Goal: Information Seeking & Learning: Learn about a topic

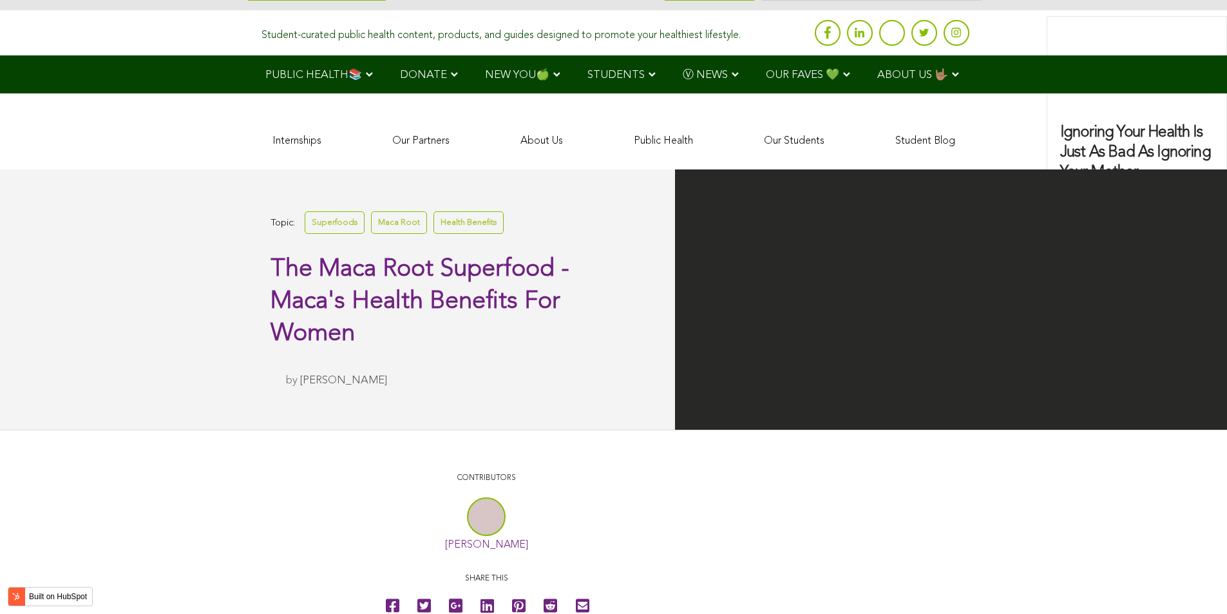
scroll to position [3252, 0]
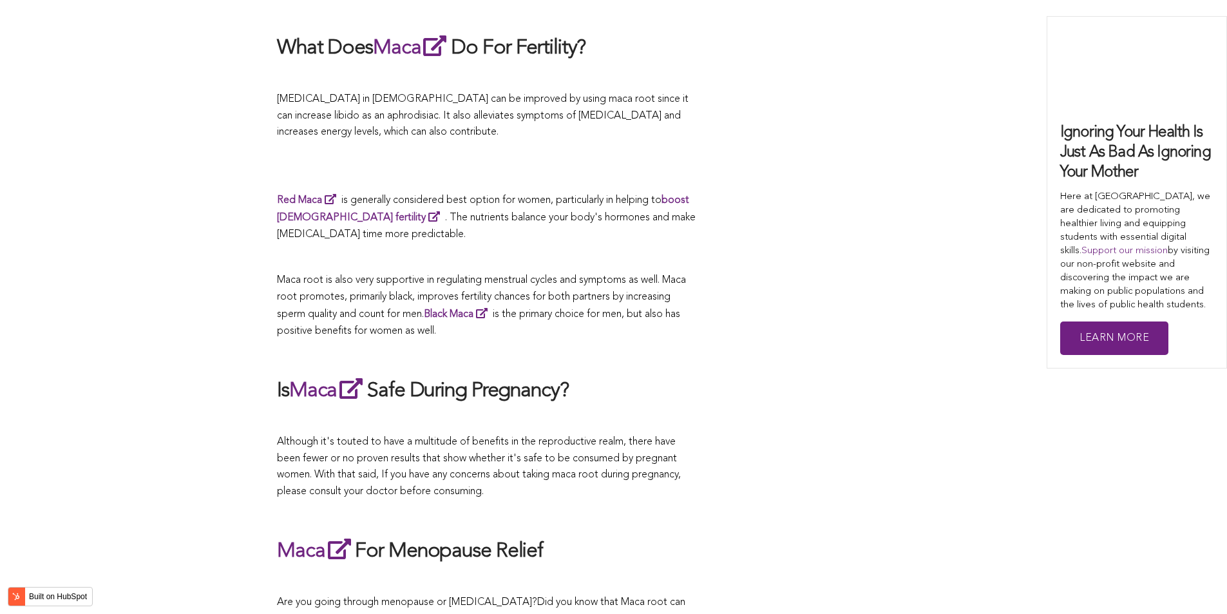
scroll to position [2864, 0]
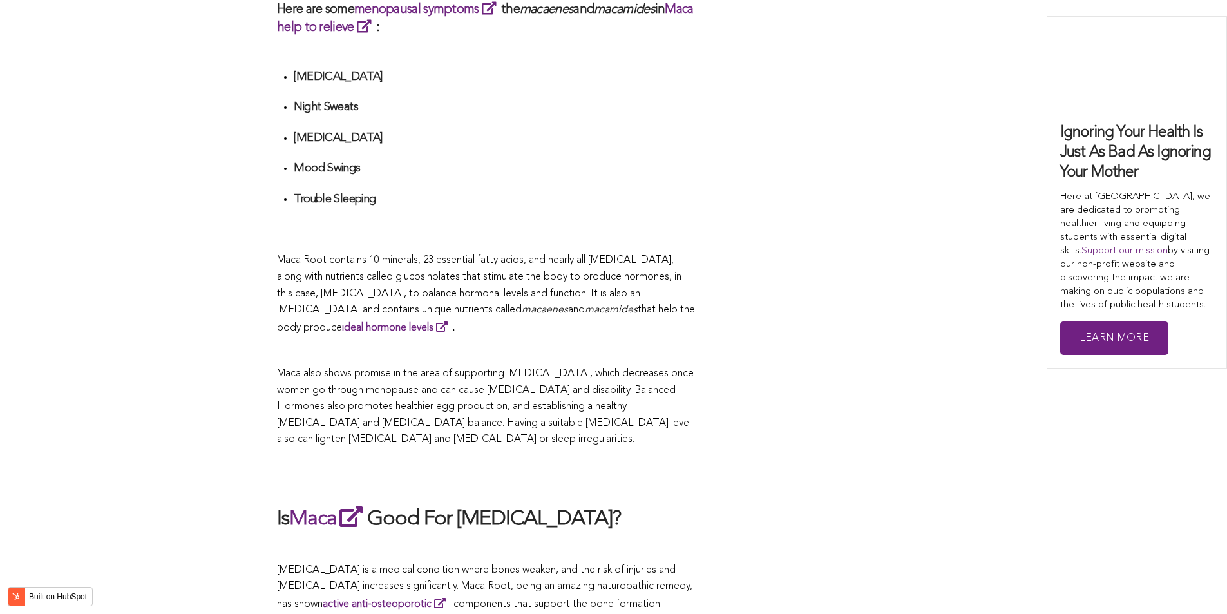
click at [551, 307] on p "Maca Root contains 10 minerals, 23 essential fatty acids, and nearly all [MEDIC…" at bounding box center [486, 294] width 419 height 84
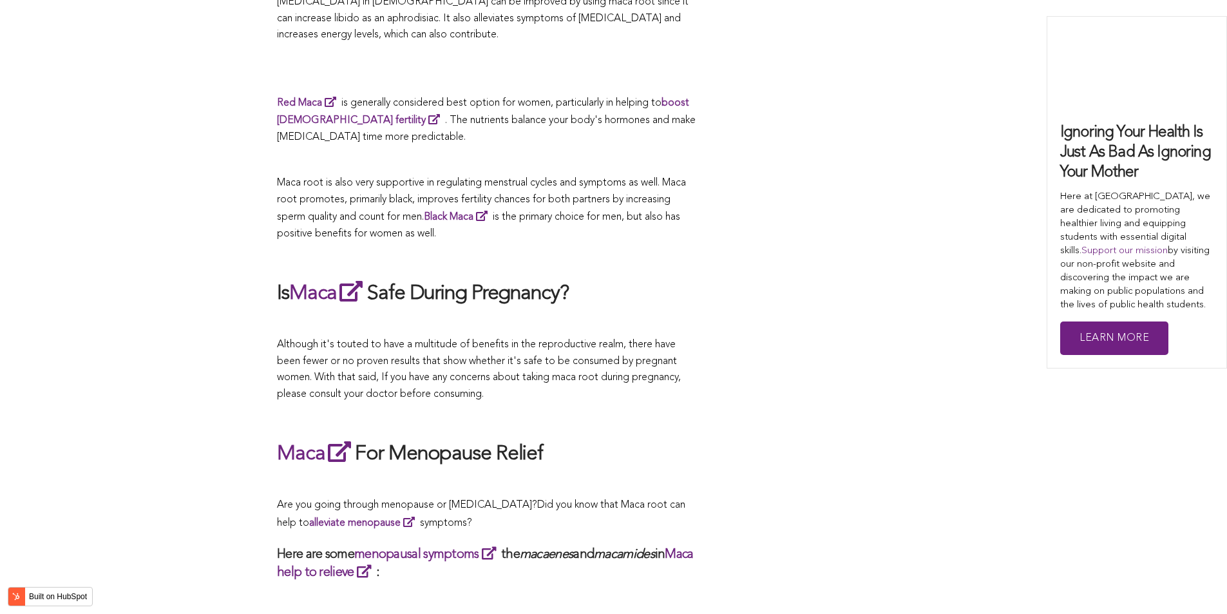
click at [489, 314] on p at bounding box center [486, 322] width 419 height 17
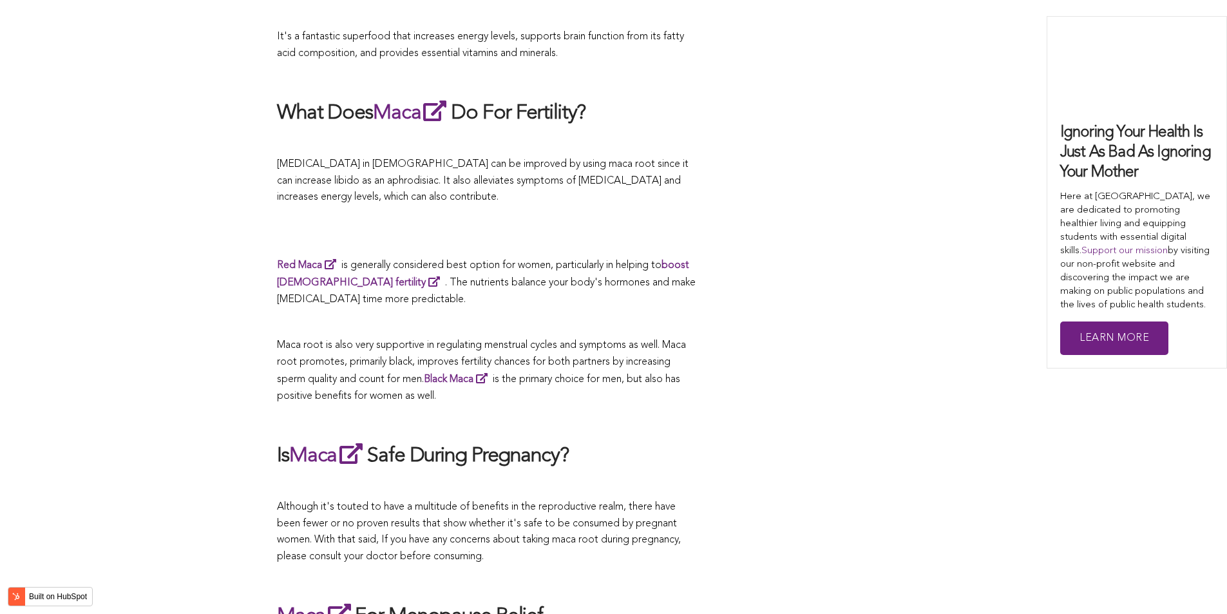
click at [599, 315] on p at bounding box center [486, 323] width 419 height 17
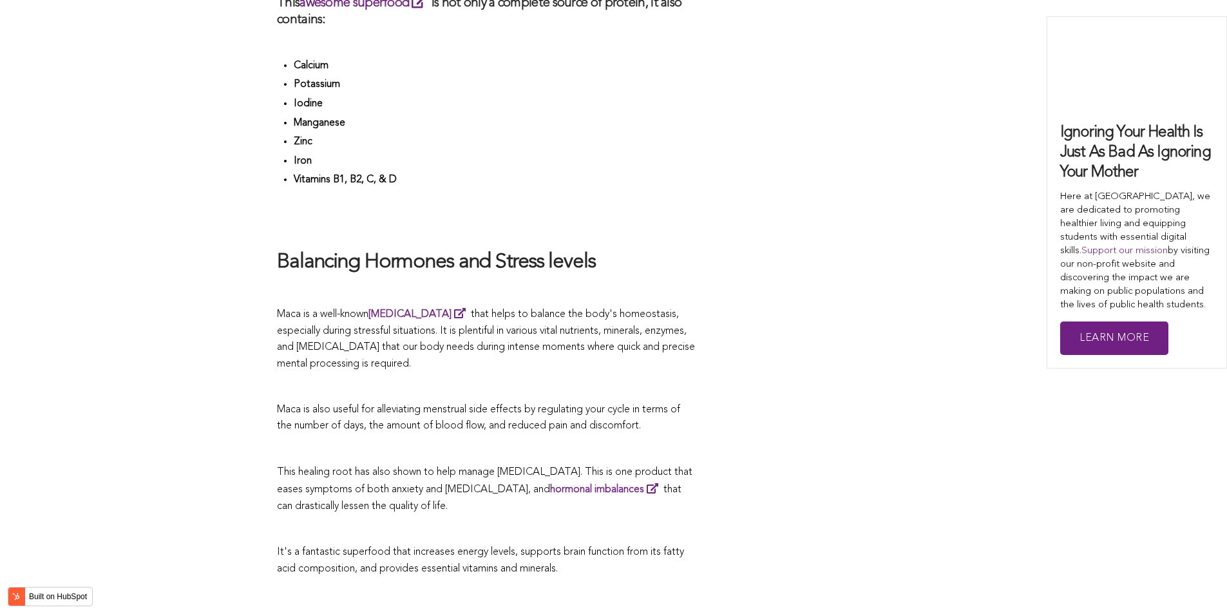
scroll to position [3080, 0]
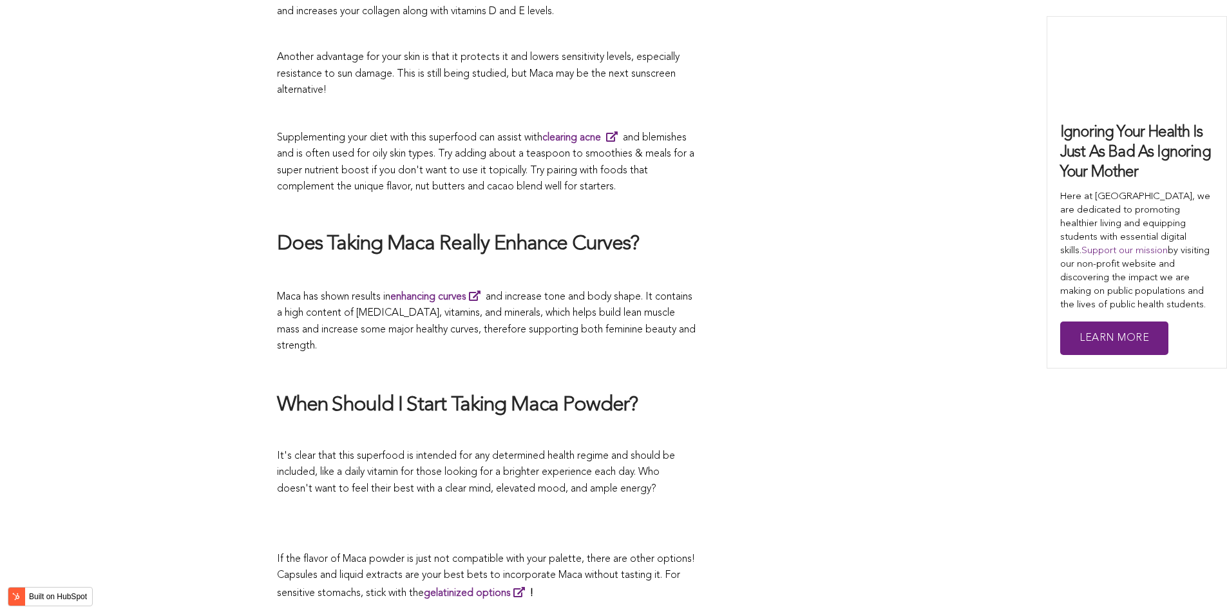
scroll to position [3524, 0]
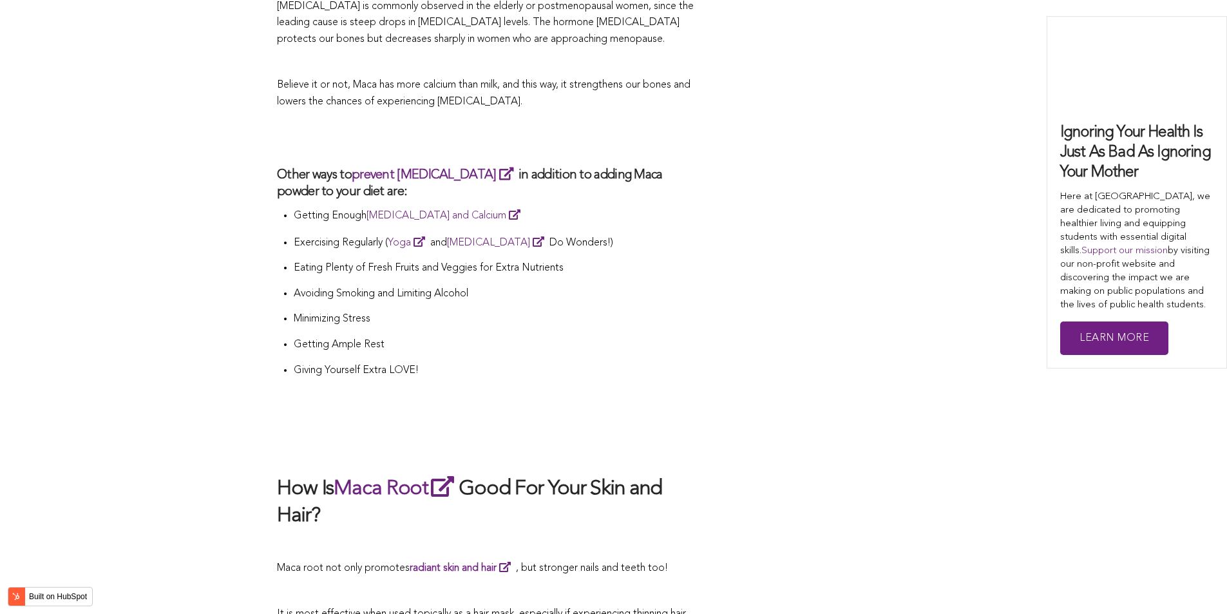
click at [571, 337] on p "Getting Ample Rest" at bounding box center [495, 345] width 402 height 17
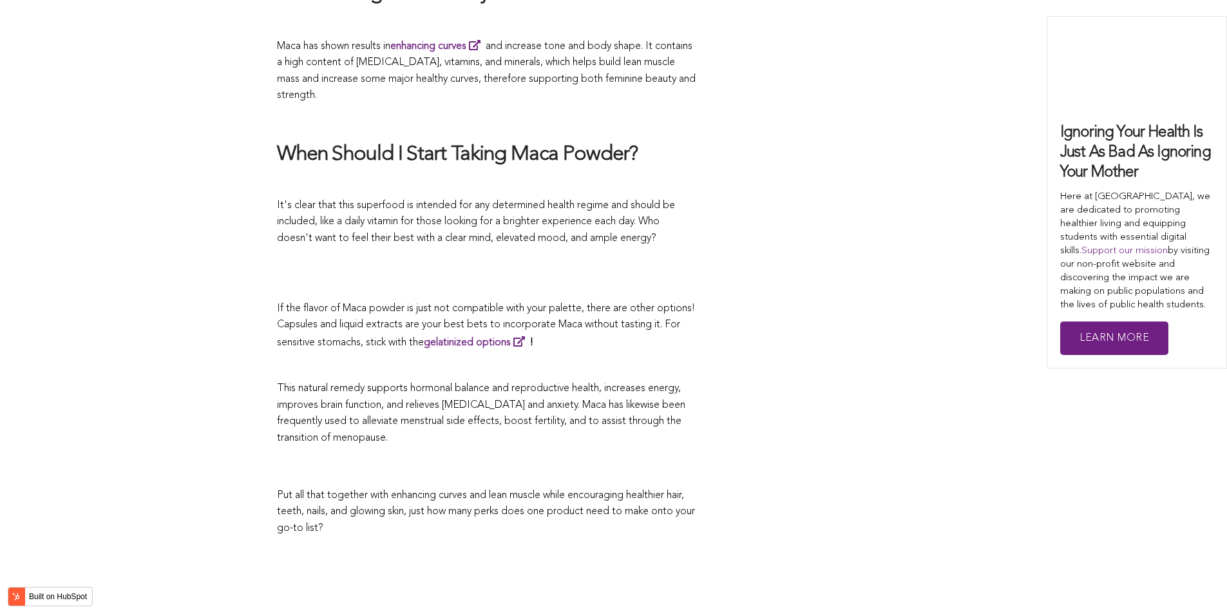
scroll to position [3714, 0]
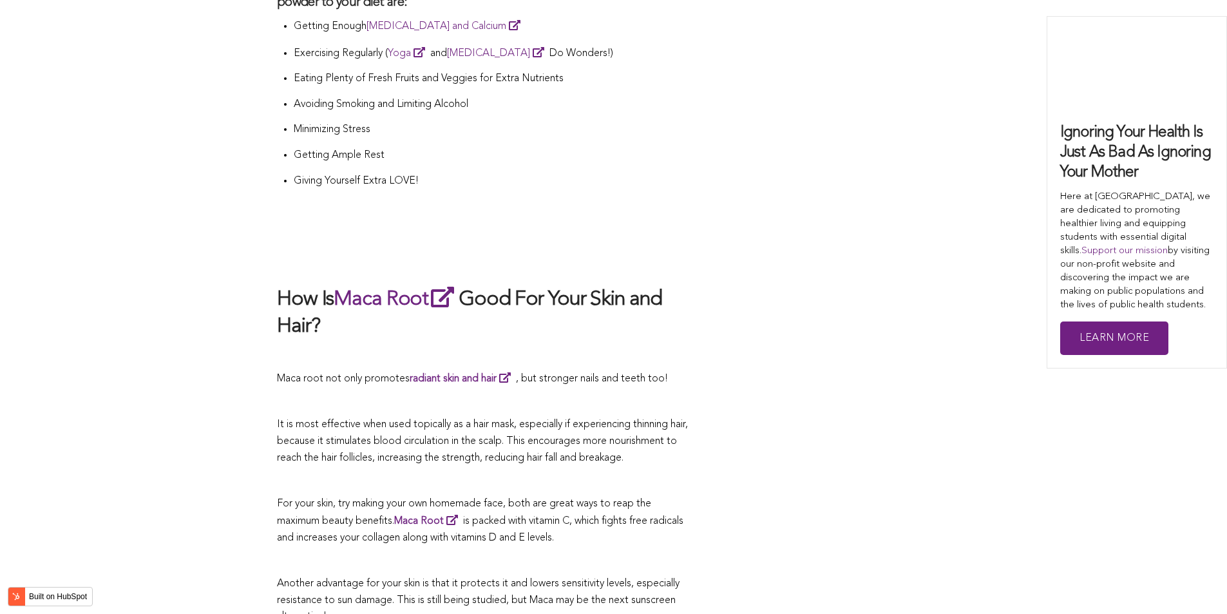
click at [576, 347] on p at bounding box center [486, 355] width 419 height 17
click at [559, 578] on span "Another advantage for your skin is that it protects it and lowers sensitivity l…" at bounding box center [478, 599] width 403 height 43
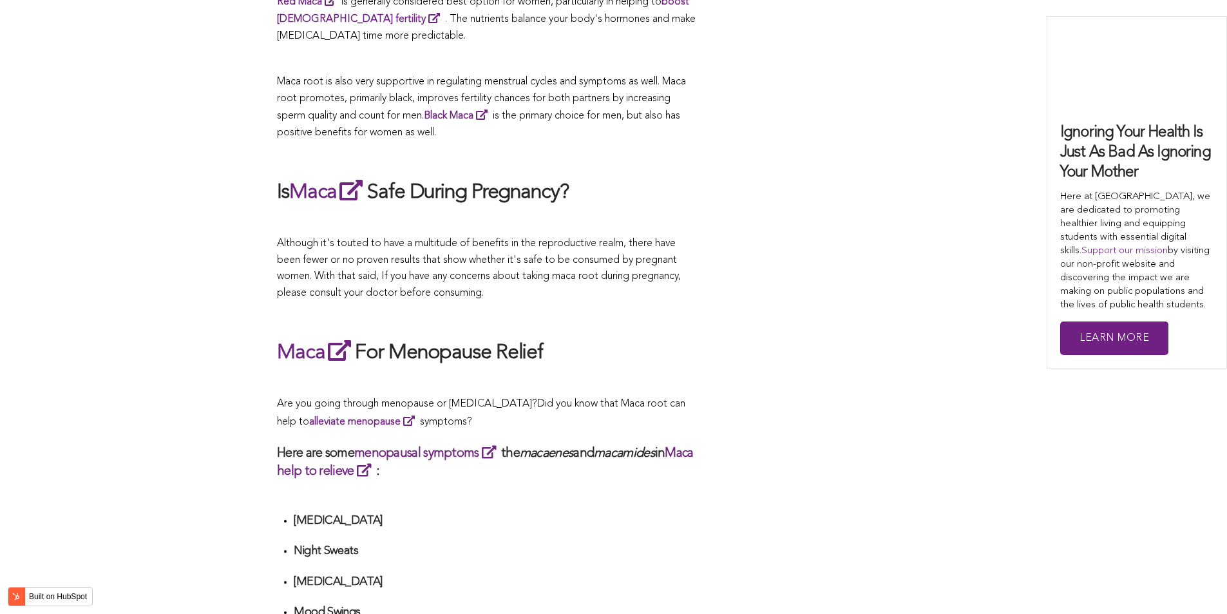
click at [650, 308] on p at bounding box center [486, 316] width 419 height 17
